Goal: Information Seeking & Learning: Learn about a topic

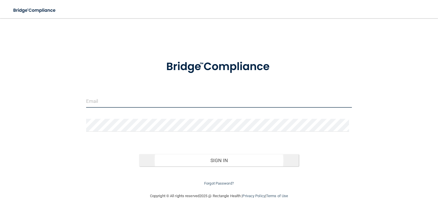
type input "[EMAIL_ADDRESS][DOMAIN_NAME]"
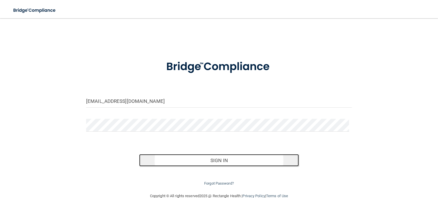
click at [217, 158] on button "Sign In" at bounding box center [218, 160] width 159 height 13
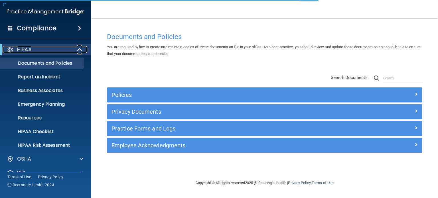
click at [79, 48] on span at bounding box center [80, 49] width 5 height 7
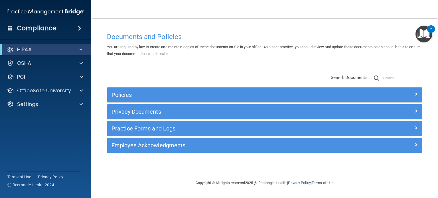
click at [219, 174] on div "Copyright © All rights reserved 2025 @ Rectangle Health | Privacy Policy | Term…" at bounding box center [265, 183] width 208 height 18
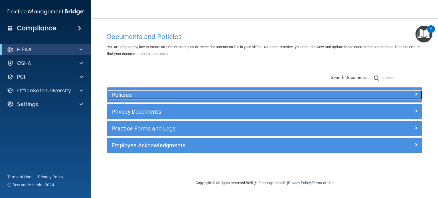
click at [202, 95] on h5 "Policies" at bounding box center [226, 95] width 228 height 6
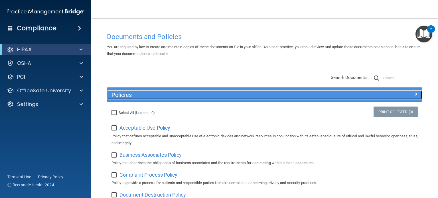
scroll to position [29, 0]
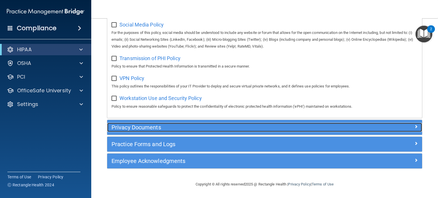
click at [173, 124] on div "Privacy Documents" at bounding box center [225, 127] width 236 height 9
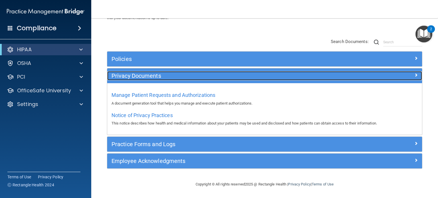
scroll to position [35, 0]
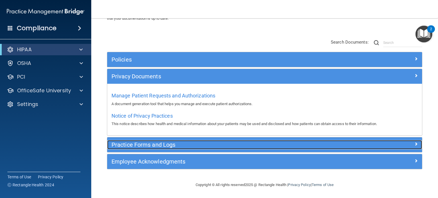
click at [206, 143] on h5 "Practice Forms and Logs" at bounding box center [226, 145] width 228 height 6
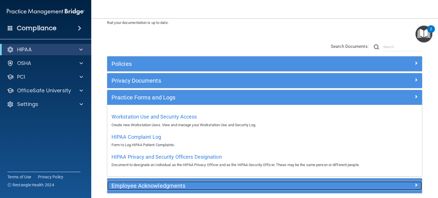
scroll to position [0, 0]
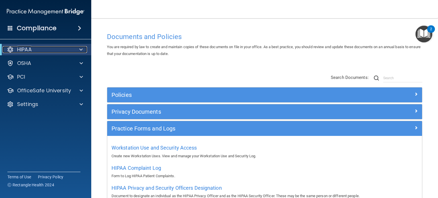
click at [82, 50] on span at bounding box center [80, 49] width 3 height 7
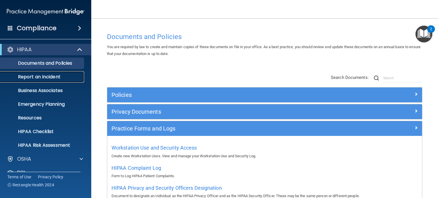
click at [49, 76] on p "Report an Incident" at bounding box center [43, 77] width 78 height 6
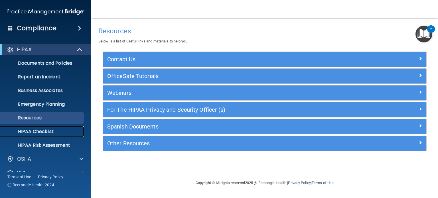
click at [49, 131] on p "HIPAA Checklist" at bounding box center [43, 132] width 78 height 6
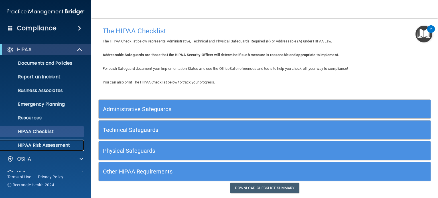
click at [60, 143] on p "HIPAA Risk Assessment" at bounding box center [43, 146] width 78 height 6
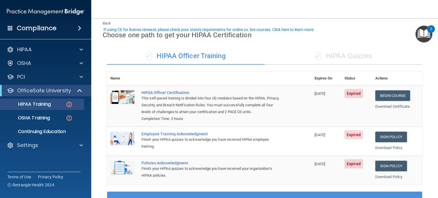
scroll to position [29, 0]
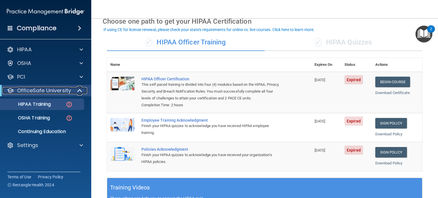
drag, startPoint x: 79, startPoint y: 91, endPoint x: 75, endPoint y: 92, distance: 4.0
click at [79, 91] on span at bounding box center [80, 90] width 5 height 7
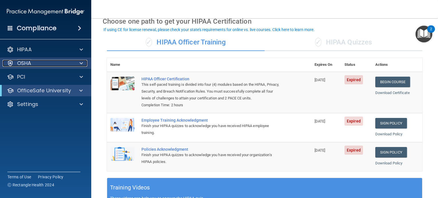
click at [80, 64] on span at bounding box center [81, 63] width 3 height 7
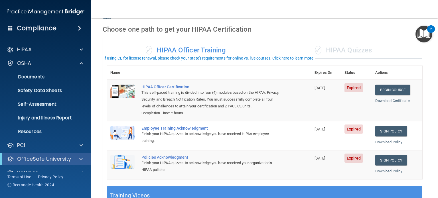
scroll to position [57, 0]
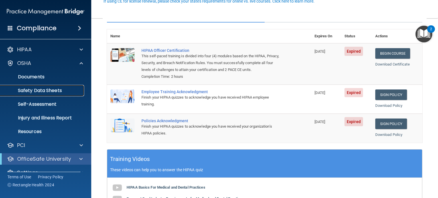
click at [30, 87] on link "Safety Data Sheets" at bounding box center [39, 90] width 90 height 11
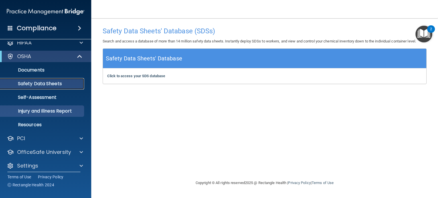
scroll to position [11, 0]
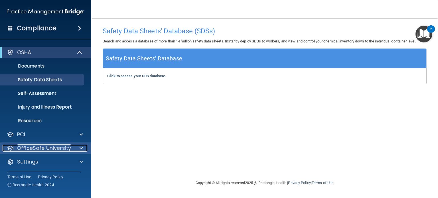
click at [80, 148] on span at bounding box center [81, 148] width 3 height 7
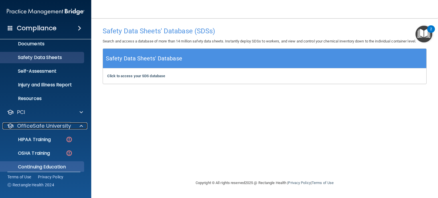
scroll to position [52, 0]
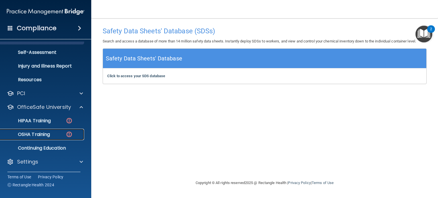
click at [47, 135] on p "OSHA Training" at bounding box center [27, 135] width 46 height 6
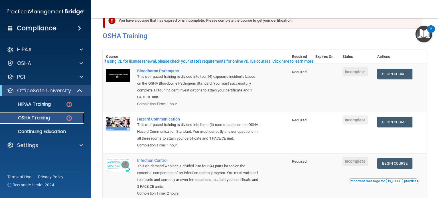
scroll to position [29, 0]
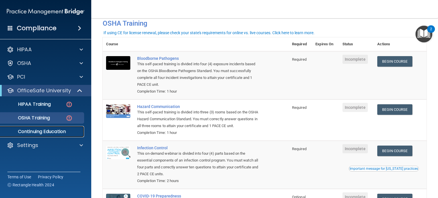
click at [58, 132] on p "Continuing Education" at bounding box center [43, 132] width 78 height 6
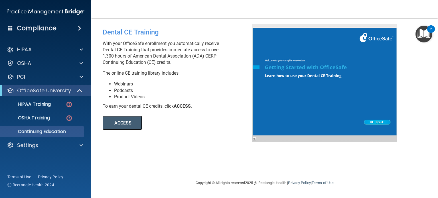
click at [128, 122] on button "ACCESS" at bounding box center [122, 123] width 39 height 14
